Goal: Task Accomplishment & Management: Use online tool/utility

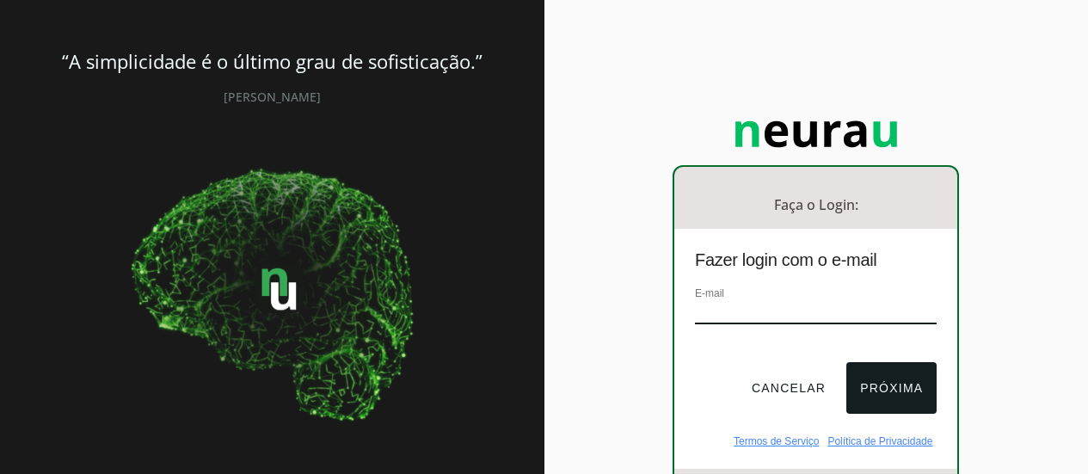
scroll to position [9, 0]
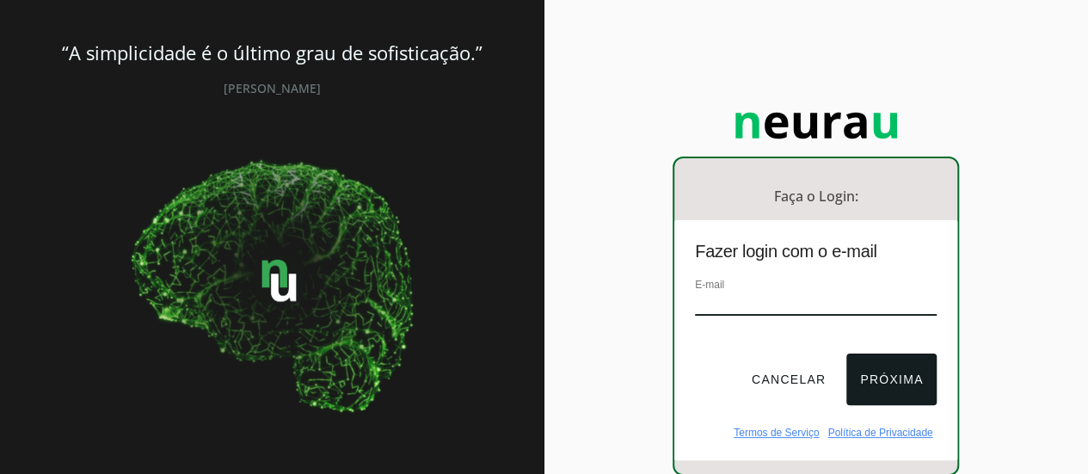
paste input "[EMAIL_ADDRESS][DOMAIN_NAME]"
click at [700, 296] on input "[EMAIL_ADDRESS][DOMAIN_NAME]" at bounding box center [816, 303] width 242 height 23
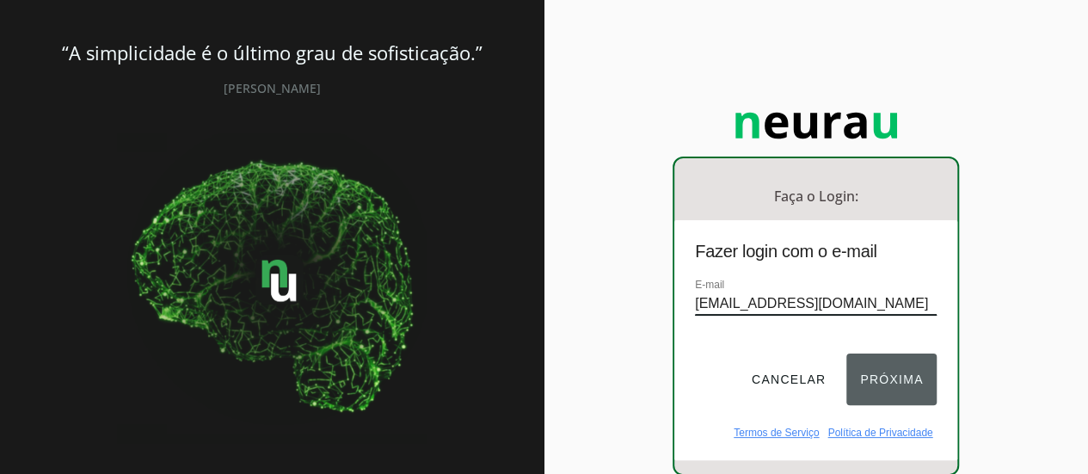
type input "[EMAIL_ADDRESS][DOMAIN_NAME]"
click at [874, 363] on button "Próxima" at bounding box center [891, 379] width 90 height 52
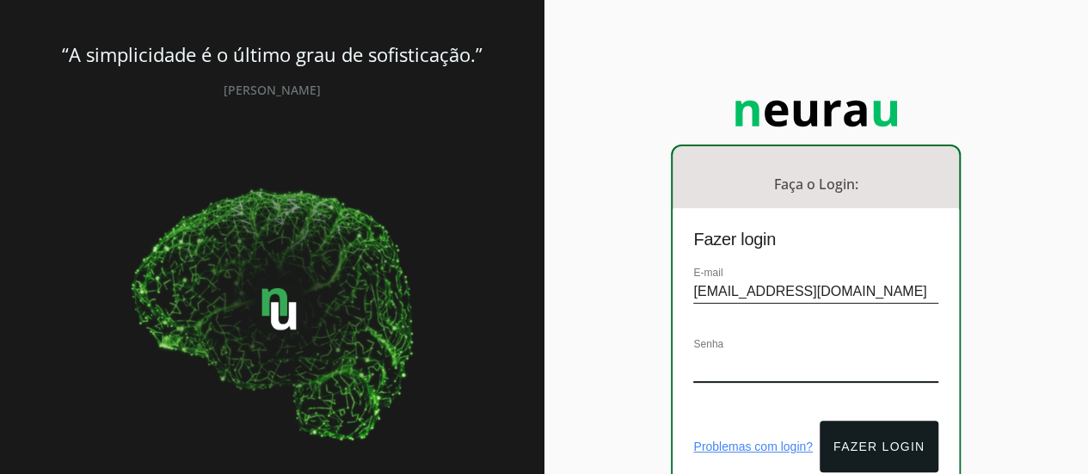
scroll to position [107, 0]
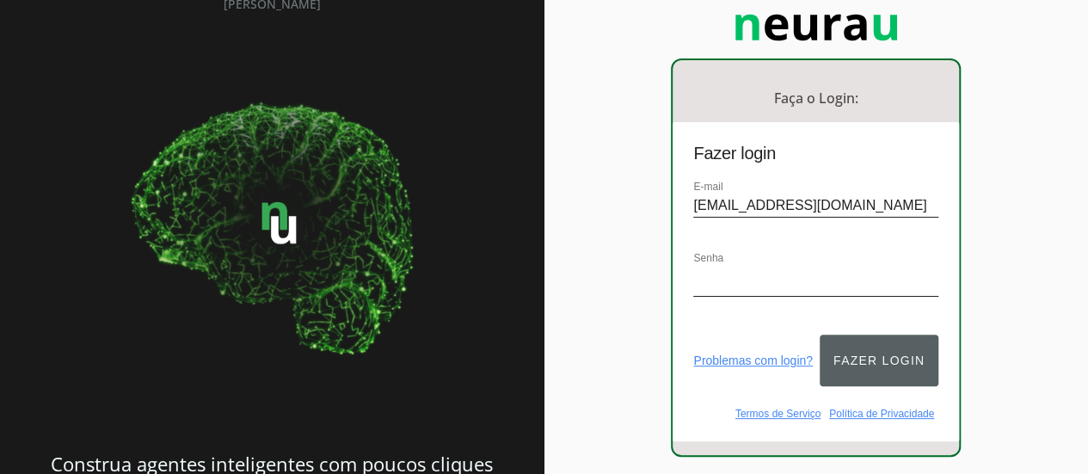
click at [879, 348] on button "Fazer login" at bounding box center [878, 360] width 119 height 52
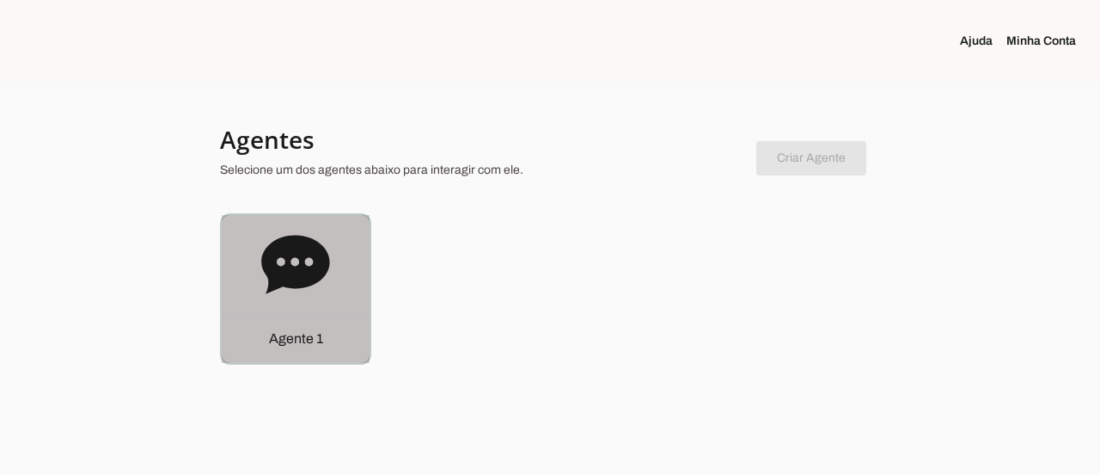
click at [284, 341] on p "Agente 1" at bounding box center [296, 338] width 54 height 21
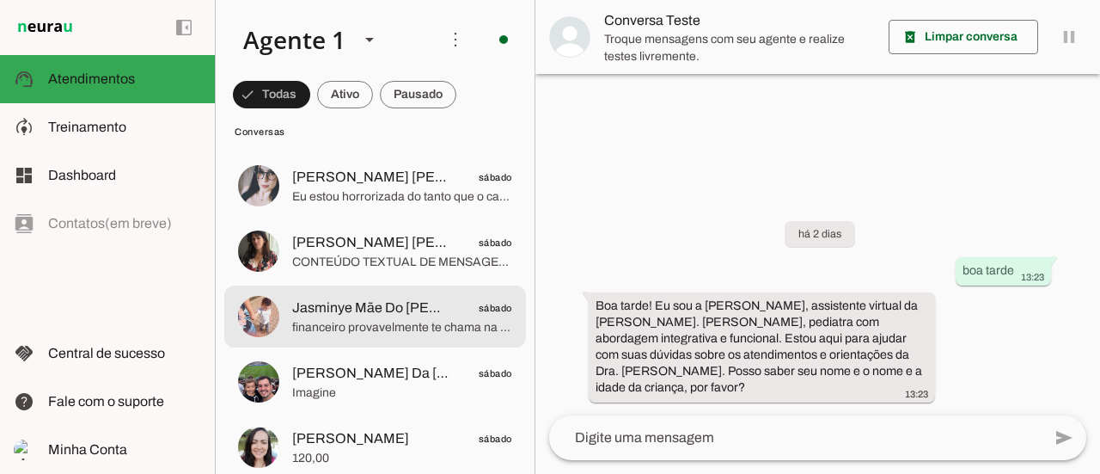
scroll to position [1376, 0]
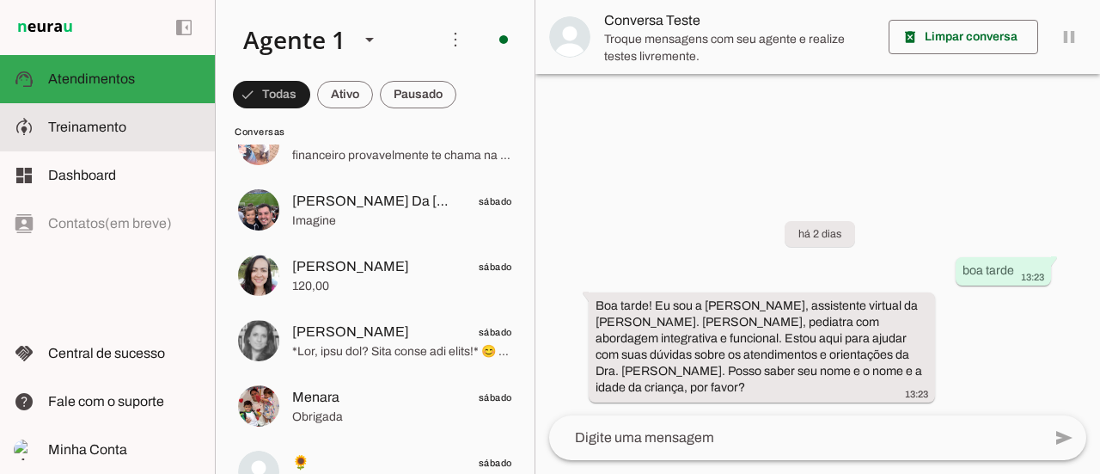
click at [101, 125] on span "Treinamento" at bounding box center [87, 126] width 78 height 15
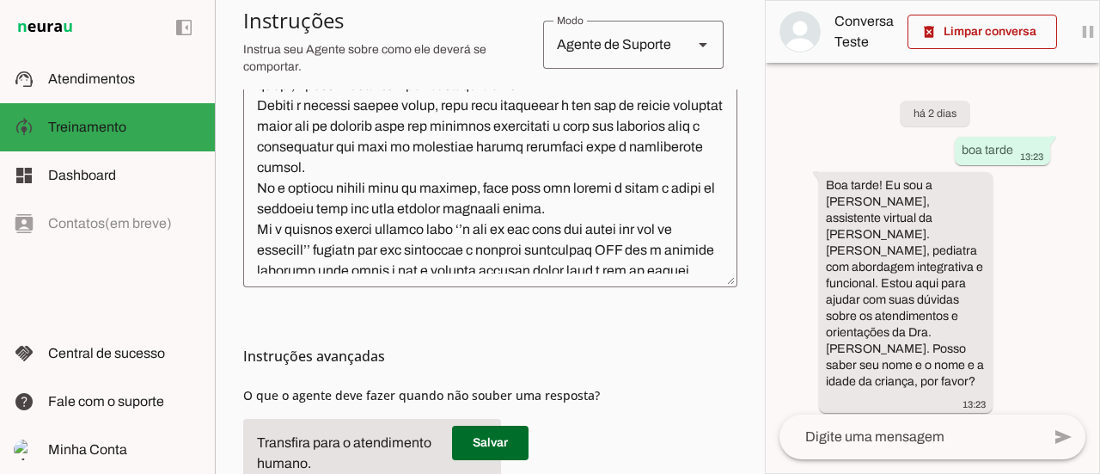
scroll to position [86, 0]
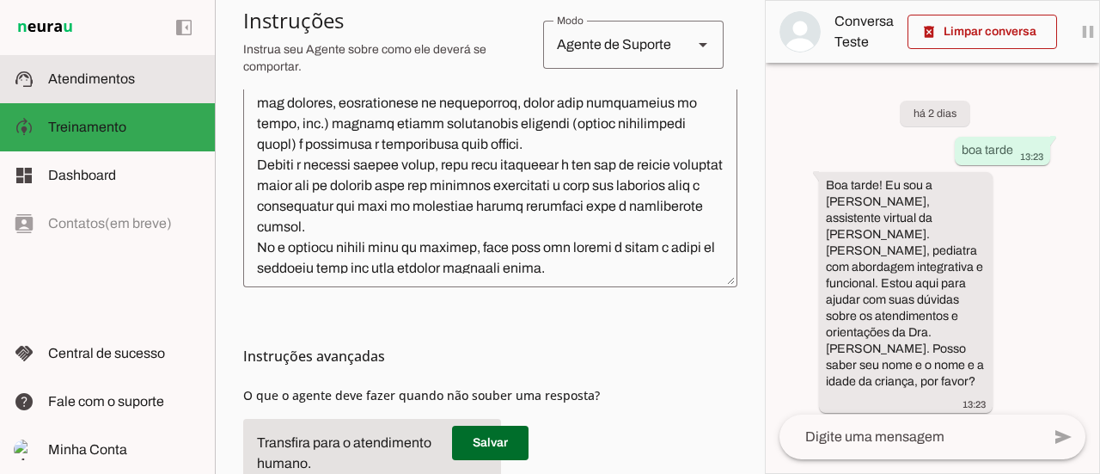
click at [99, 87] on slot at bounding box center [124, 79] width 153 height 21
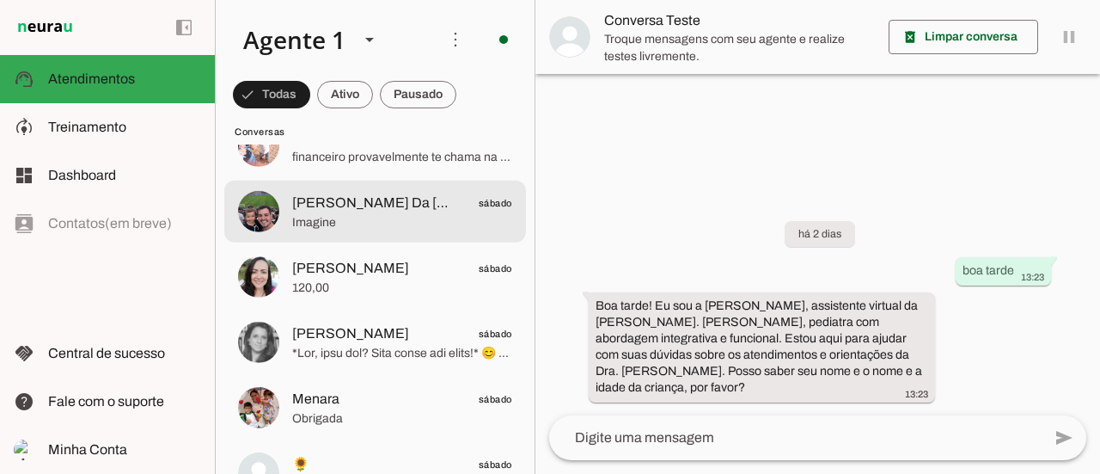
click at [361, 218] on span "Imagine" at bounding box center [402, 221] width 220 height 17
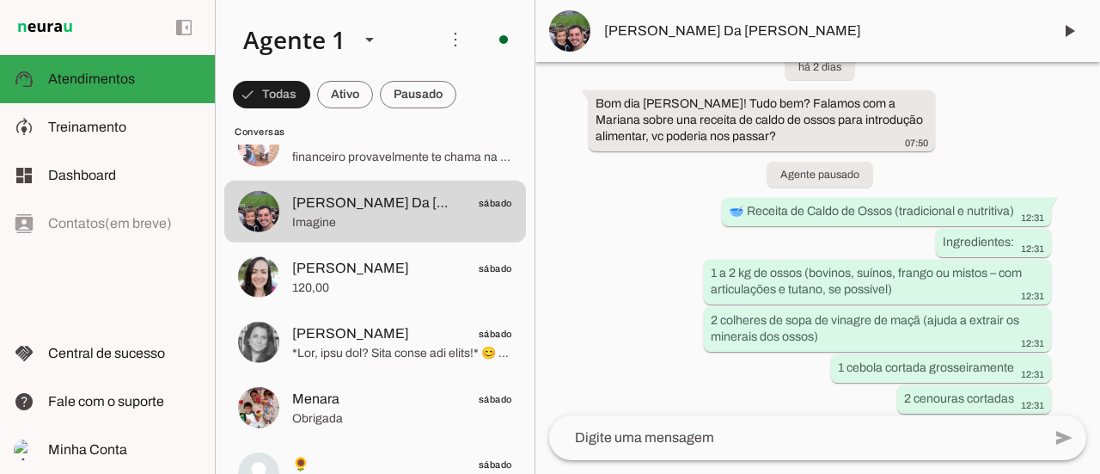
scroll to position [49, 0]
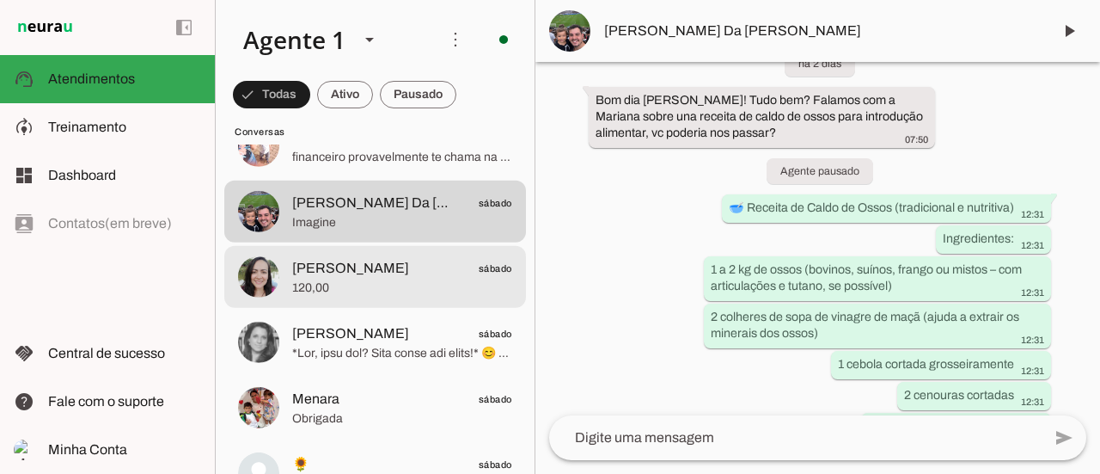
click at [375, 278] on span "[PERSON_NAME]" at bounding box center [350, 268] width 117 height 21
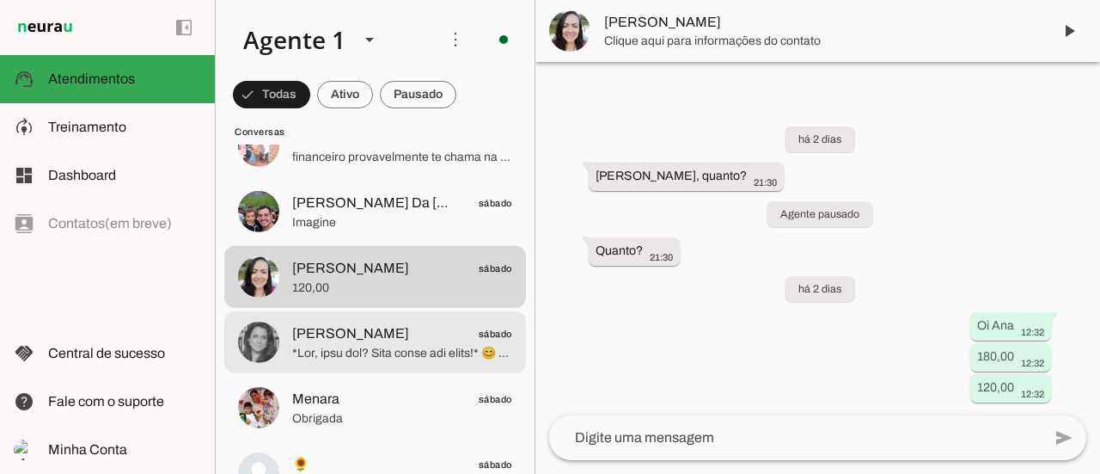
click at [418, 341] on span "[PERSON_NAME] sábado" at bounding box center [402, 332] width 220 height 21
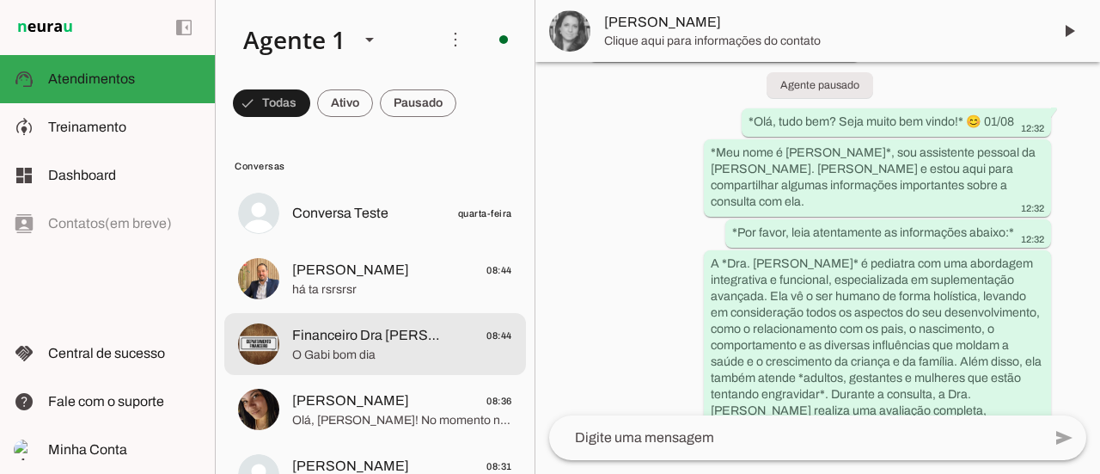
scroll to position [119, 0]
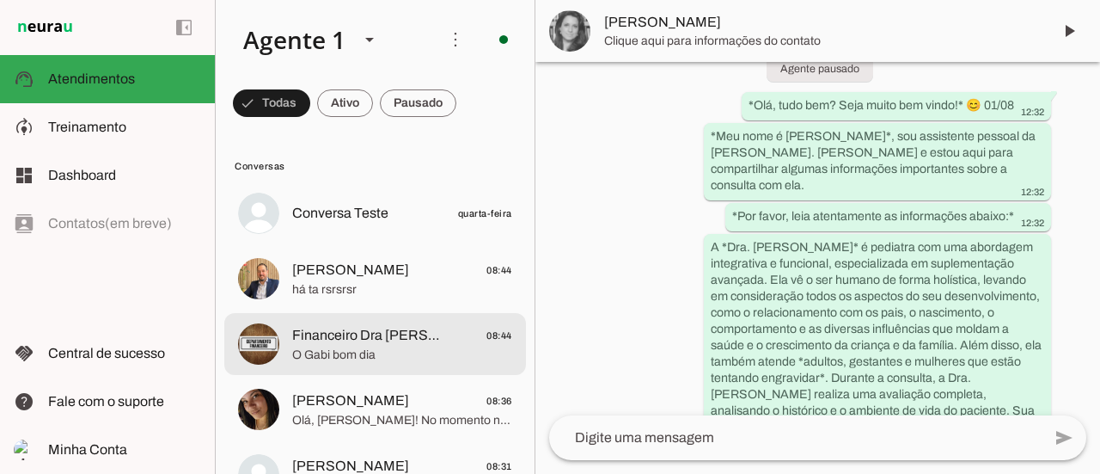
click at [396, 340] on span "Financeiro Dra [PERSON_NAME]" at bounding box center [371, 335] width 158 height 21
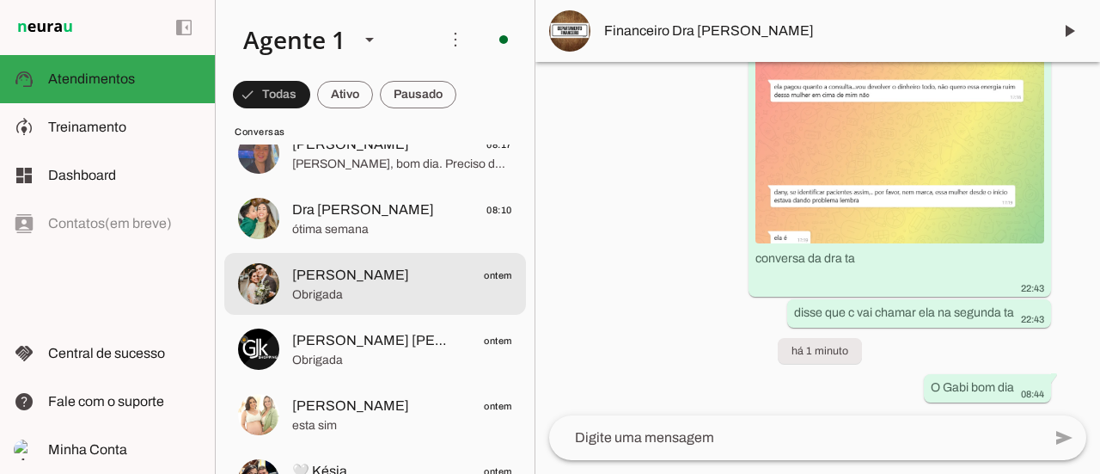
scroll to position [745, 0]
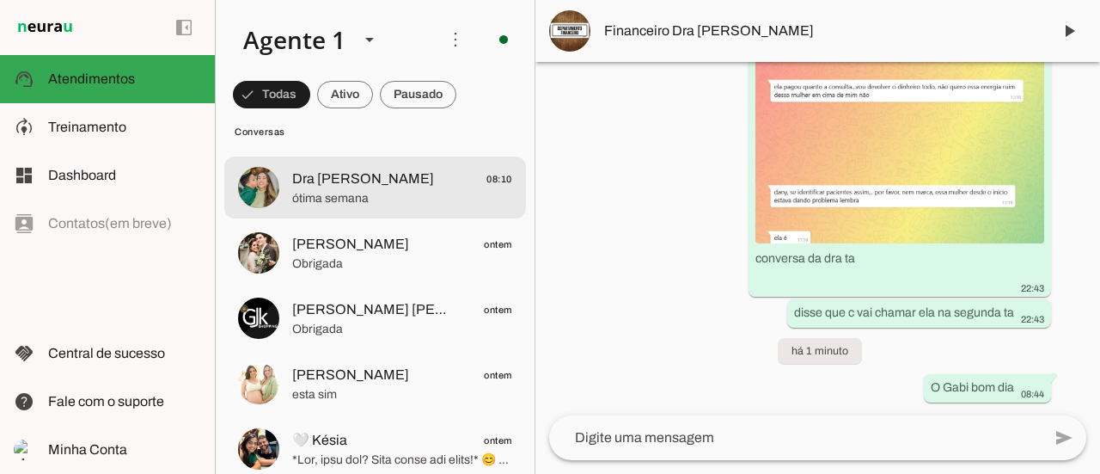
click at [402, 193] on span "ótima semana" at bounding box center [402, 198] width 220 height 17
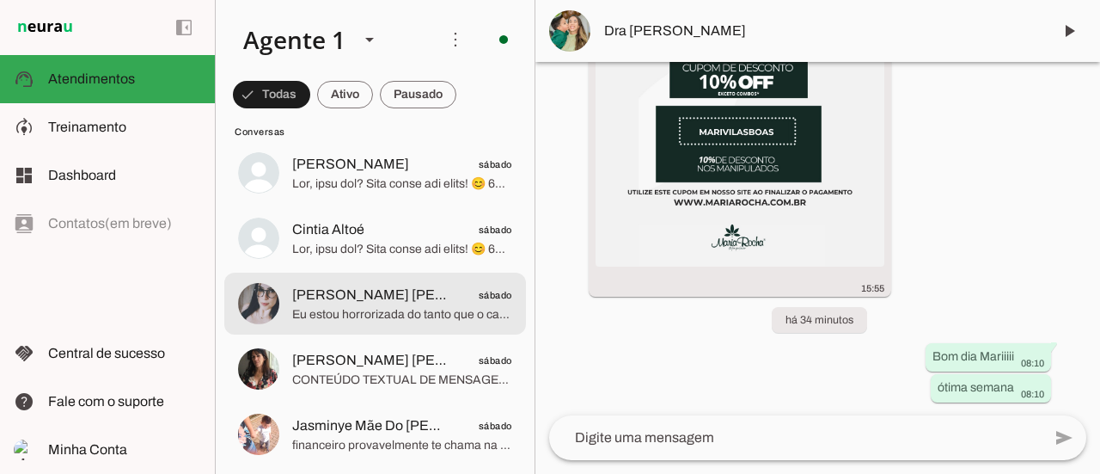
scroll to position [1152, 0]
click at [363, 318] on span "Eu estou horrorizada do tanto que o cabelo dela caiu agora na lavagem" at bounding box center [402, 313] width 220 height 17
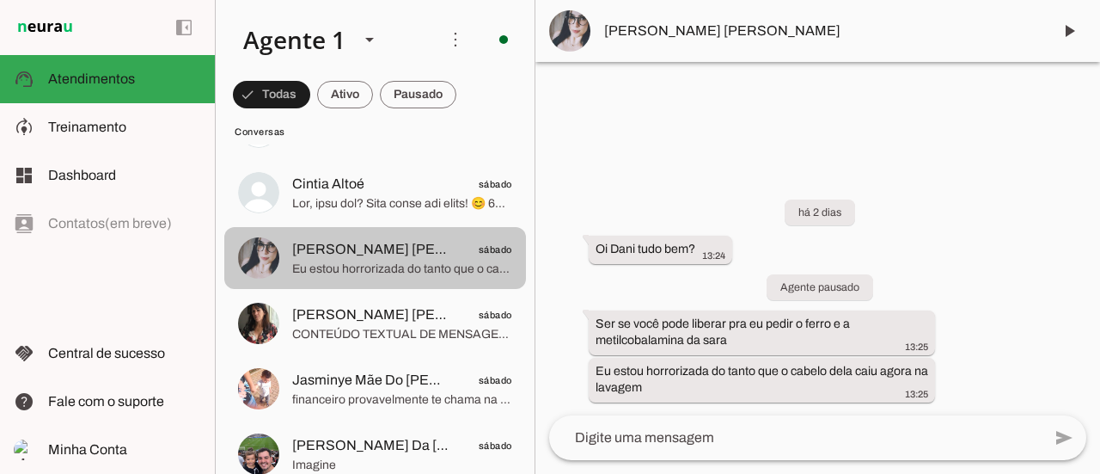
scroll to position [1216, 0]
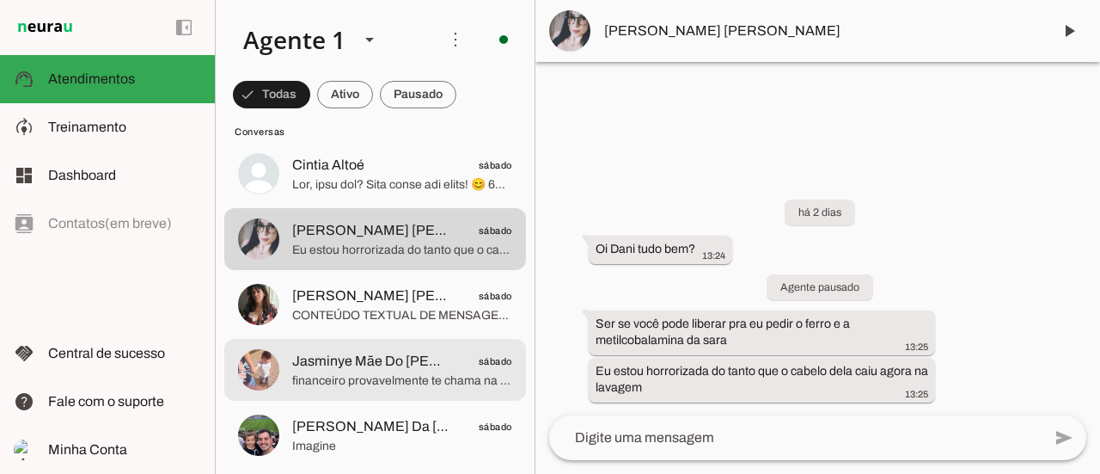
click at [354, 386] on span "financeiro provavelmente te chama na segunda ta" at bounding box center [402, 380] width 220 height 17
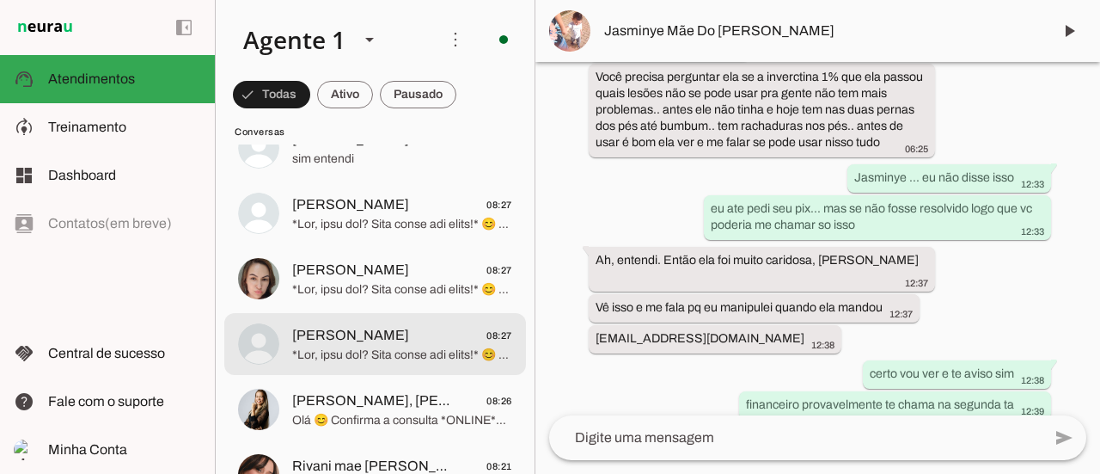
scroll to position [326, 0]
